Goal: Information Seeking & Learning: Learn about a topic

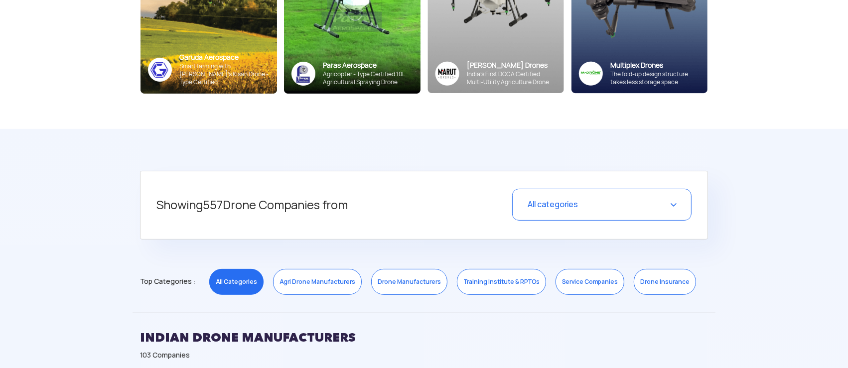
scroll to position [398, 0]
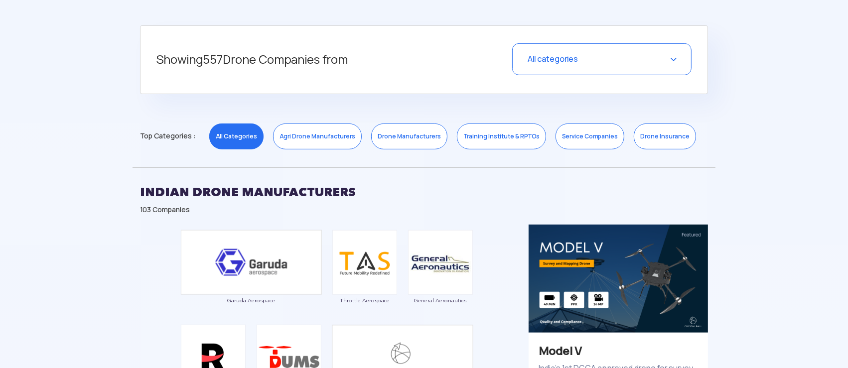
click at [385, 139] on link "Drone Manufacturers" at bounding box center [409, 137] width 76 height 26
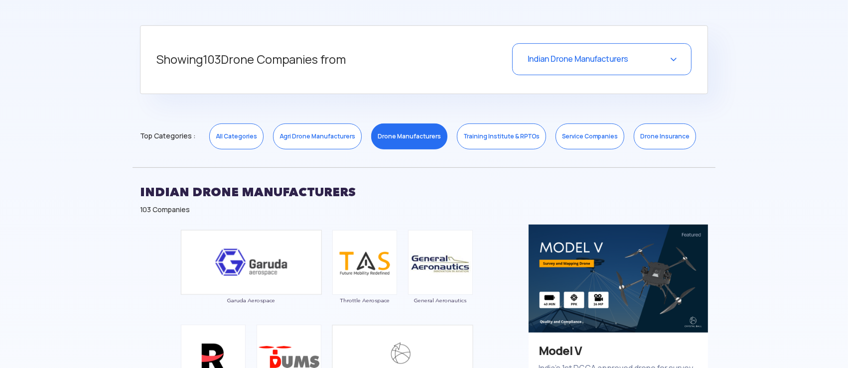
click at [552, 59] on span "Indian Drone Manufacturers" at bounding box center [577, 59] width 101 height 10
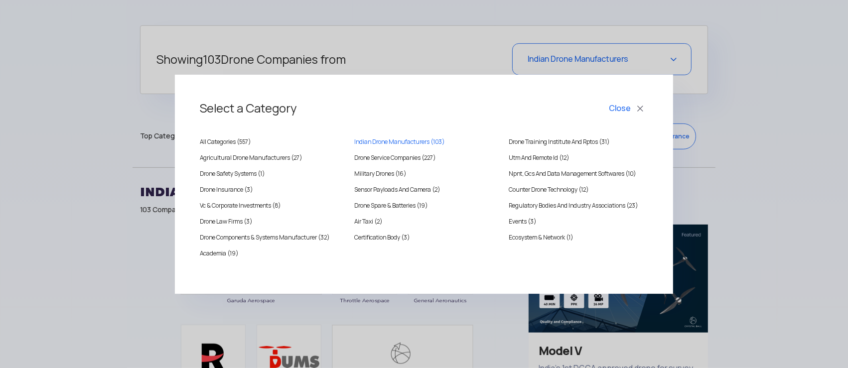
click at [621, 109] on button "Close" at bounding box center [627, 108] width 41 height 17
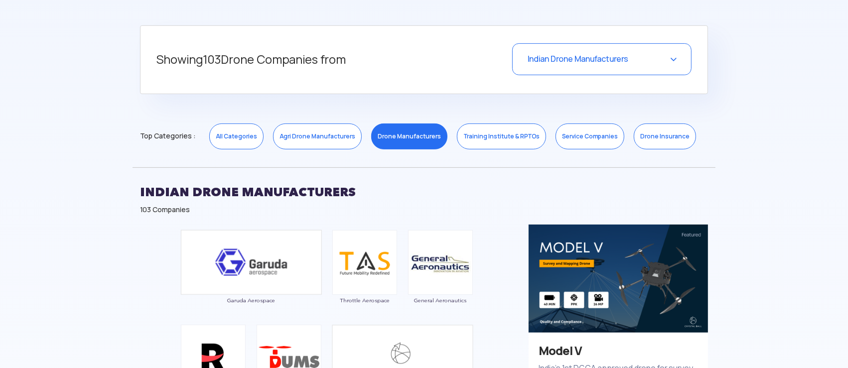
click at [290, 190] on h2 "INDIAN DRONE MANUFACTURERS" at bounding box center [424, 192] width 568 height 25
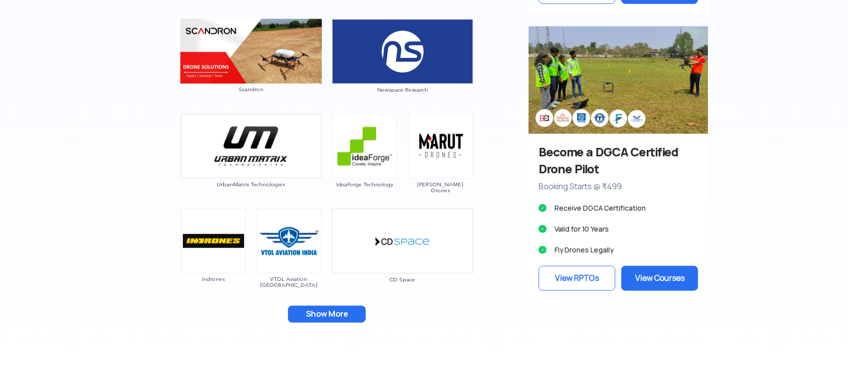
scroll to position [1096, 0]
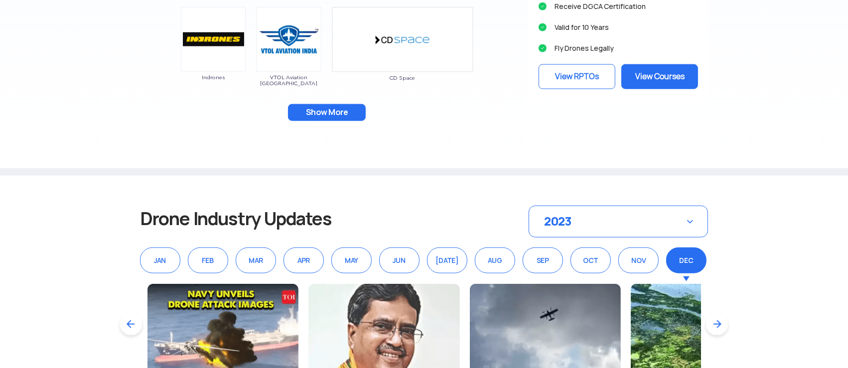
click at [330, 120] on button "Show More" at bounding box center [327, 112] width 78 height 17
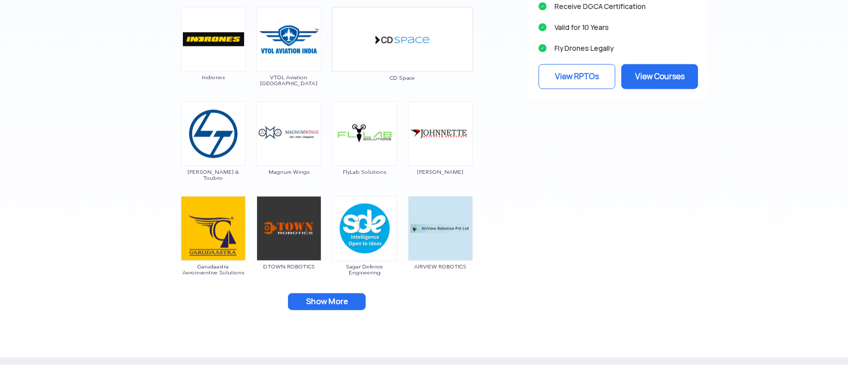
click at [323, 301] on button "Show More" at bounding box center [327, 301] width 78 height 17
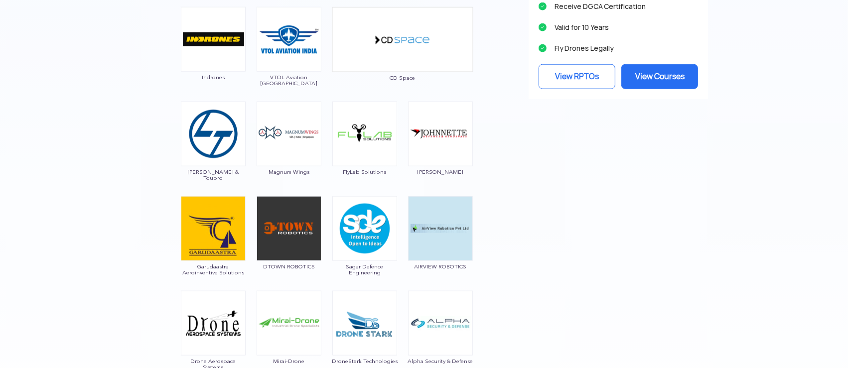
scroll to position [1444, 0]
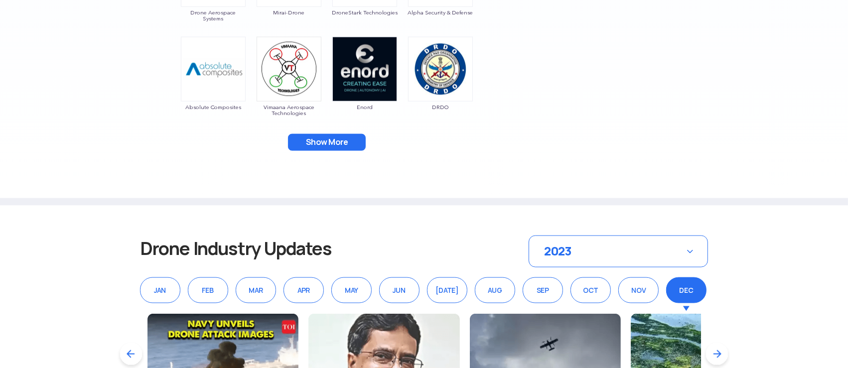
click at [329, 138] on button "Show More" at bounding box center [327, 142] width 78 height 17
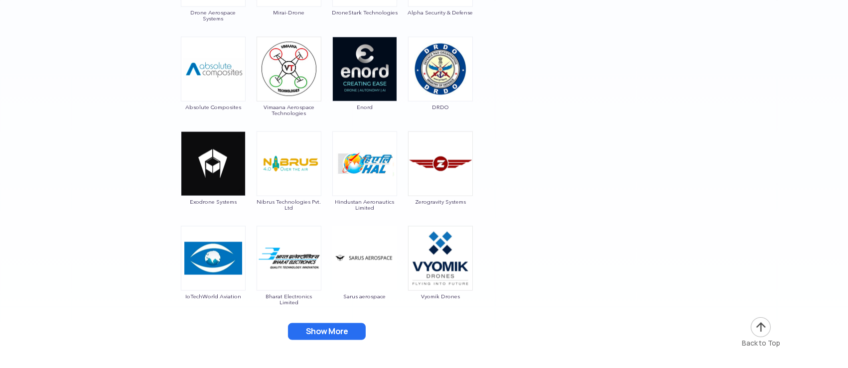
scroll to position [1693, 0]
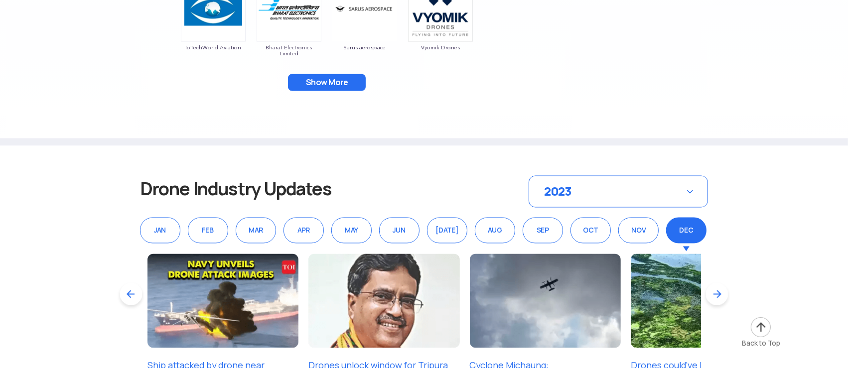
click at [332, 79] on button "Show More" at bounding box center [327, 82] width 78 height 17
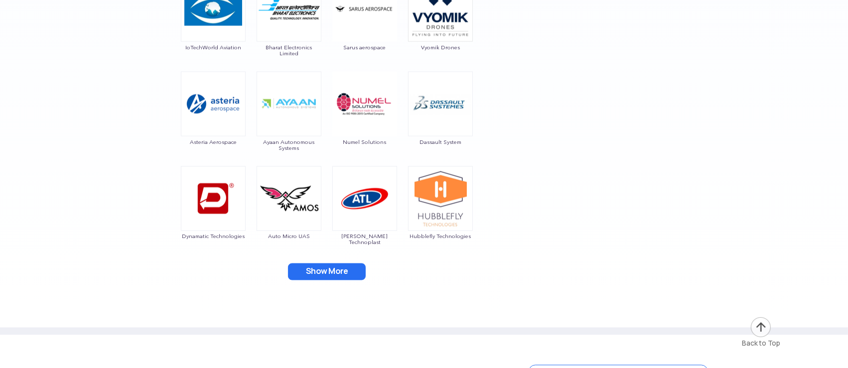
click at [327, 271] on button "Show More" at bounding box center [327, 271] width 78 height 17
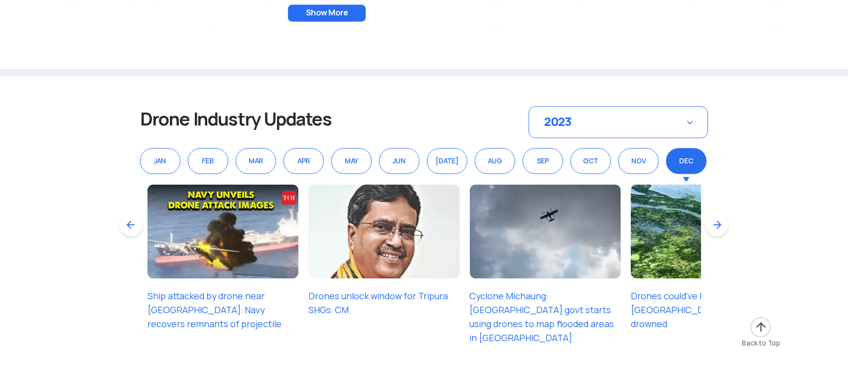
scroll to position [1942, 0]
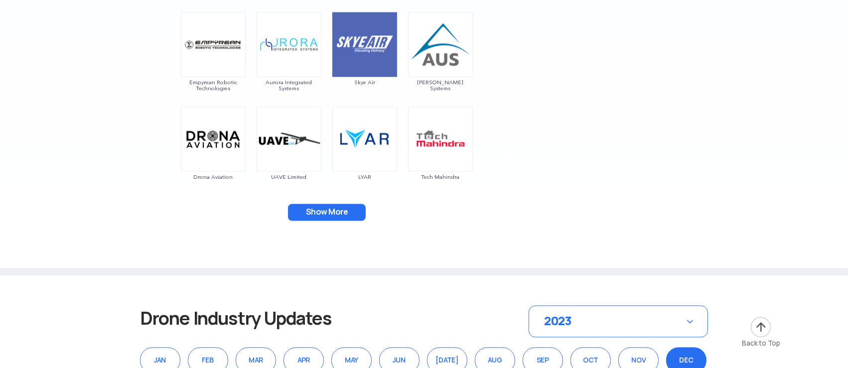
click at [337, 215] on button "Show More" at bounding box center [327, 212] width 78 height 17
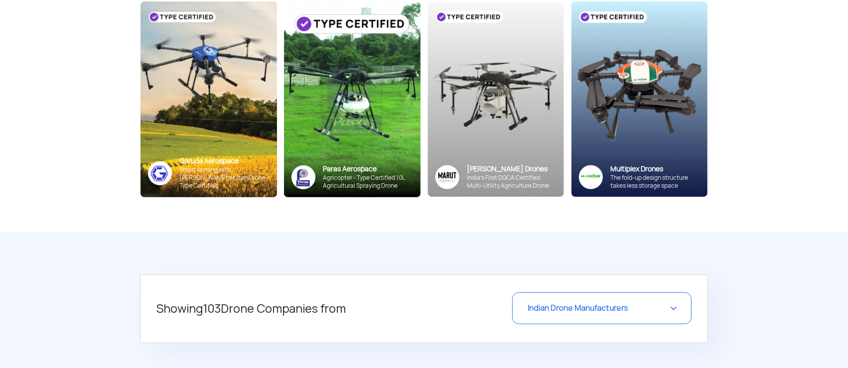
scroll to position [0, 0]
